Goal: Information Seeking & Learning: Learn about a topic

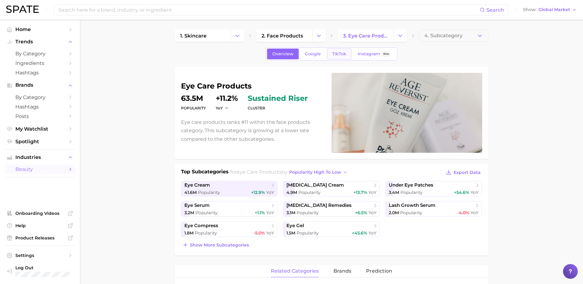
click at [336, 50] on link "TikTok" at bounding box center [339, 54] width 25 height 11
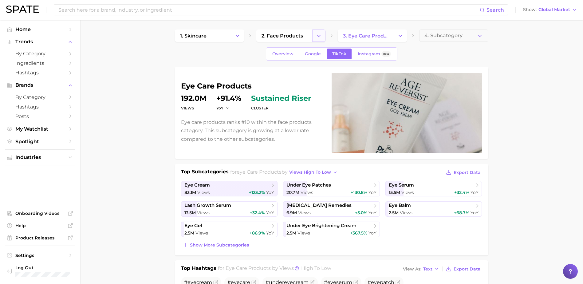
click at [323, 35] on button "Change Category" at bounding box center [318, 35] width 13 height 12
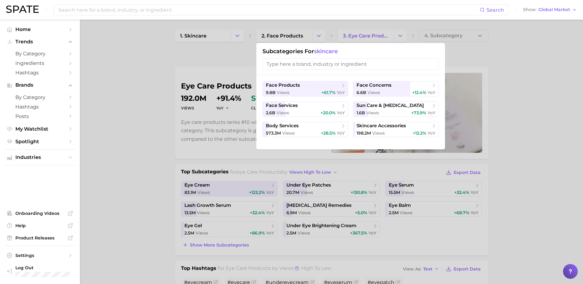
click at [508, 91] on div at bounding box center [291, 142] width 583 height 284
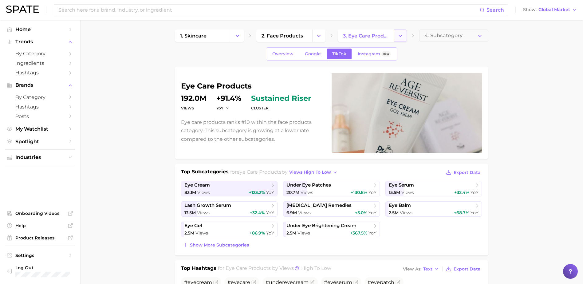
click at [406, 37] on button "Change Category" at bounding box center [400, 35] width 13 height 12
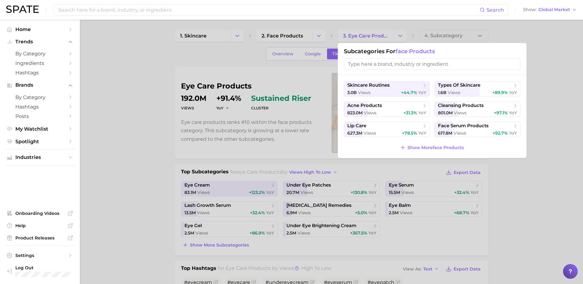
click at [551, 120] on div at bounding box center [291, 142] width 583 height 284
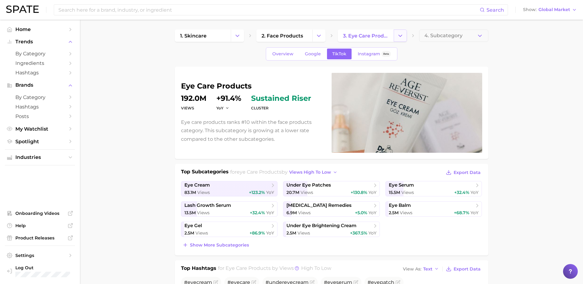
click at [396, 35] on button "Change Category" at bounding box center [400, 35] width 13 height 12
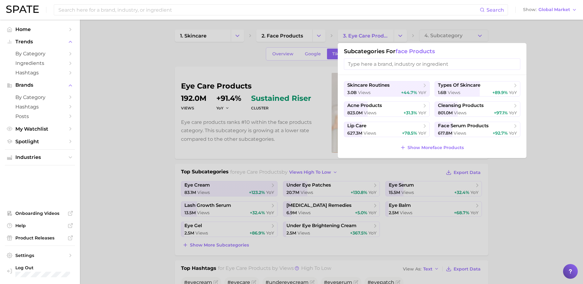
click at [535, 113] on div at bounding box center [291, 142] width 583 height 284
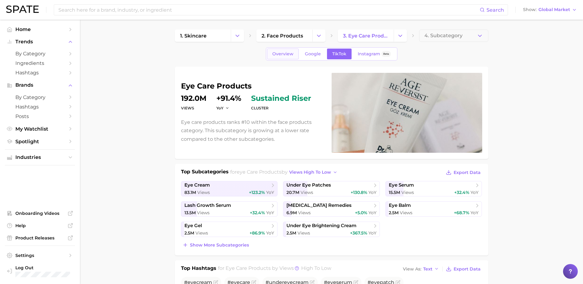
click at [290, 56] on span "Overview" at bounding box center [282, 53] width 21 height 5
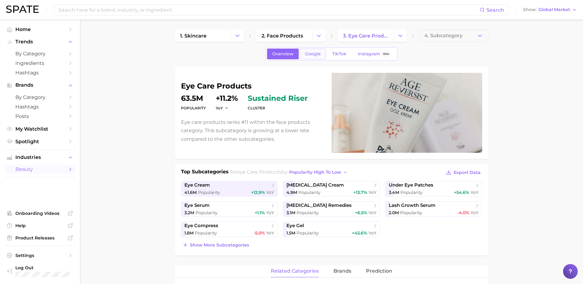
click at [317, 56] on span "Google" at bounding box center [313, 53] width 16 height 5
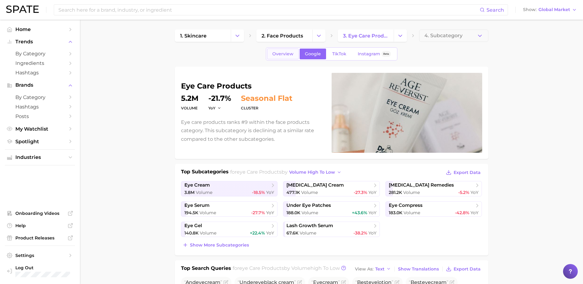
click at [277, 58] on link "Overview" at bounding box center [283, 54] width 32 height 11
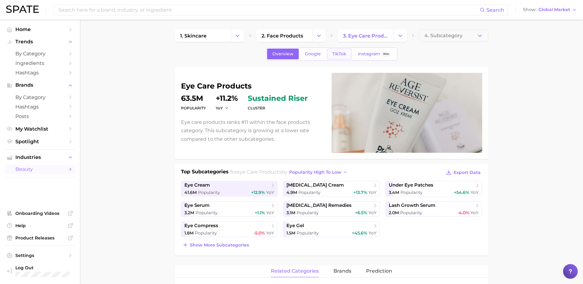
click at [338, 50] on link "TikTok" at bounding box center [339, 54] width 25 height 11
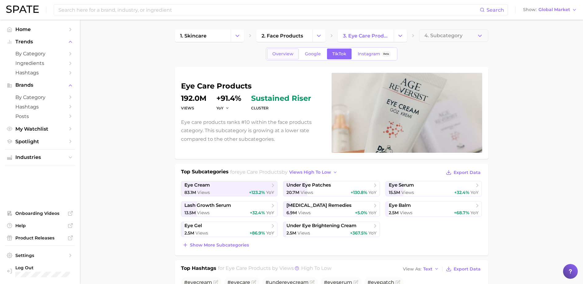
click at [285, 57] on link "Overview" at bounding box center [283, 54] width 32 height 11
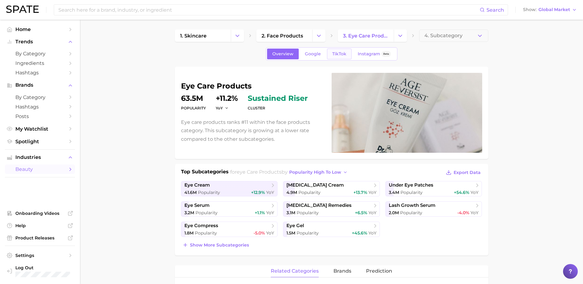
click at [333, 53] on span "TikTok" at bounding box center [339, 53] width 14 height 5
